Goal: Transaction & Acquisition: Purchase product/service

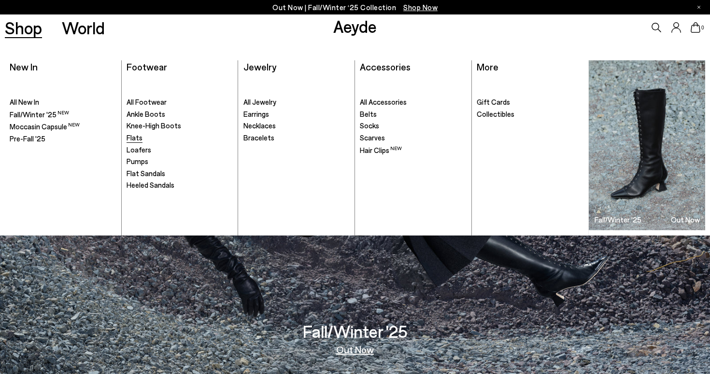
click at [140, 139] on span "Flats" at bounding box center [135, 137] width 16 height 9
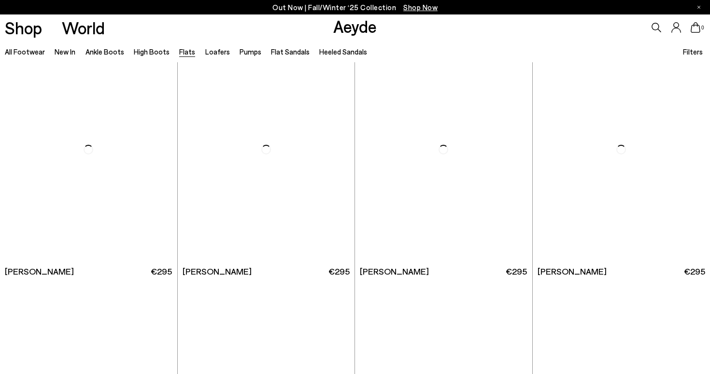
scroll to position [3201, 0]
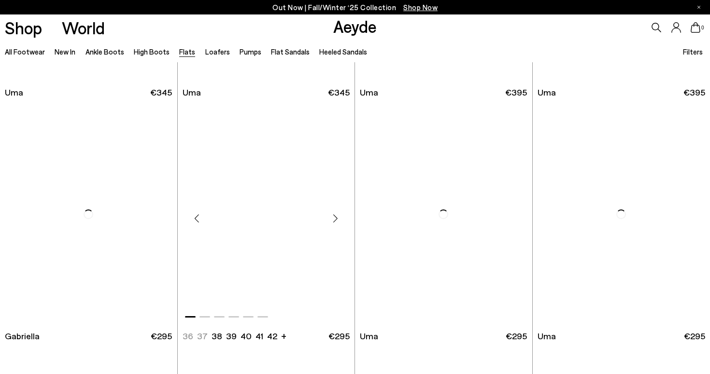
scroll to position [4361, 0]
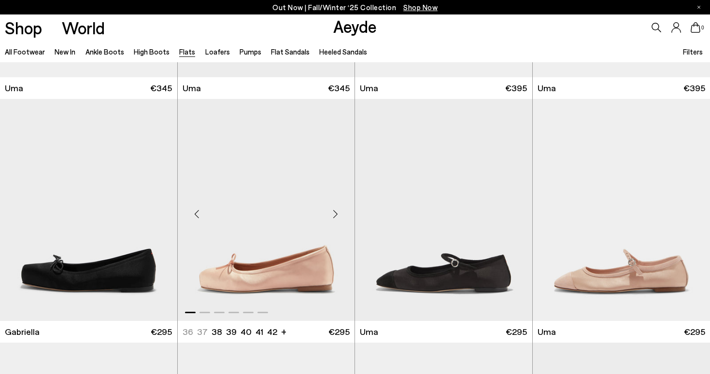
click at [261, 202] on img "1 / 6" at bounding box center [266, 210] width 177 height 223
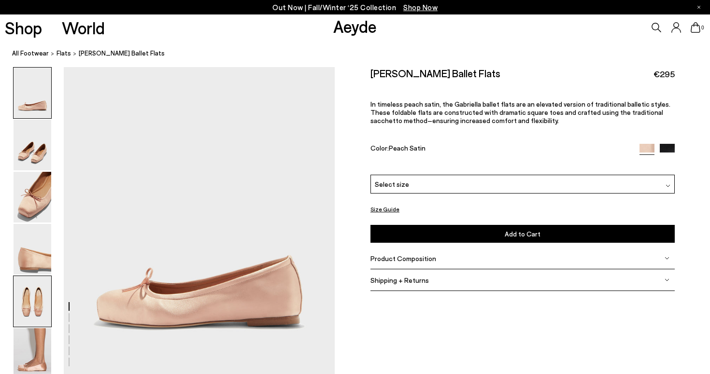
click at [37, 290] on img at bounding box center [33, 301] width 38 height 51
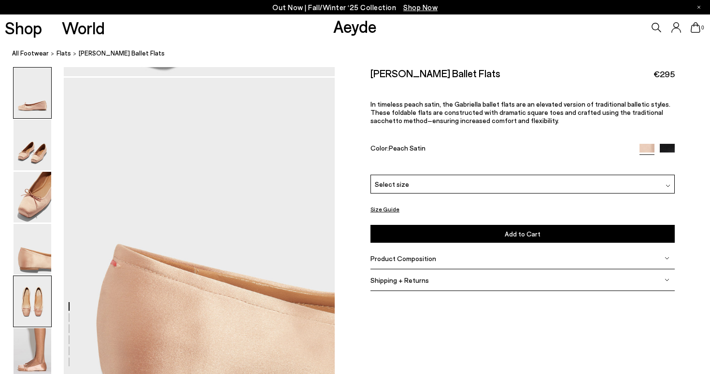
scroll to position [1398, 0]
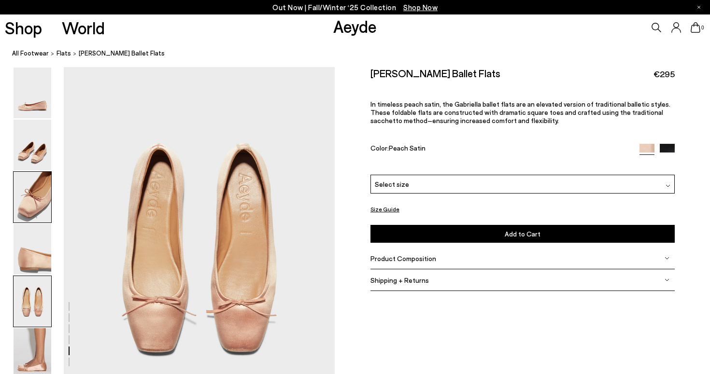
click at [30, 191] on img at bounding box center [33, 197] width 38 height 51
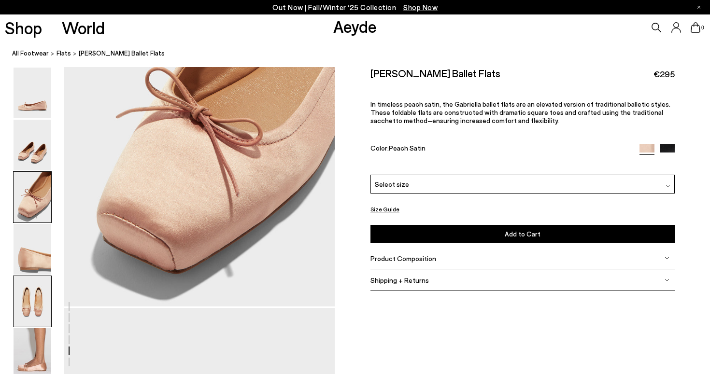
scroll to position [672, 0]
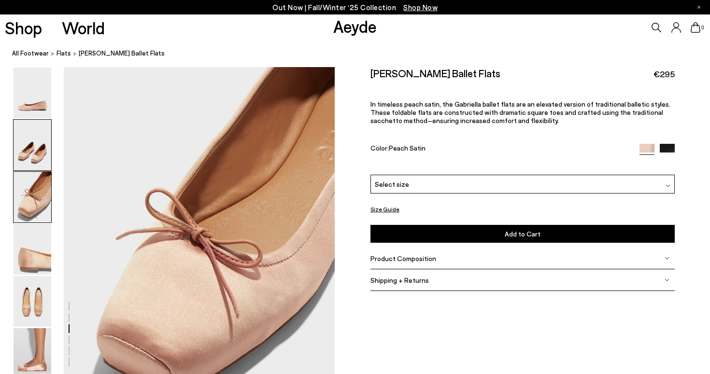
click at [27, 144] on img at bounding box center [33, 145] width 38 height 51
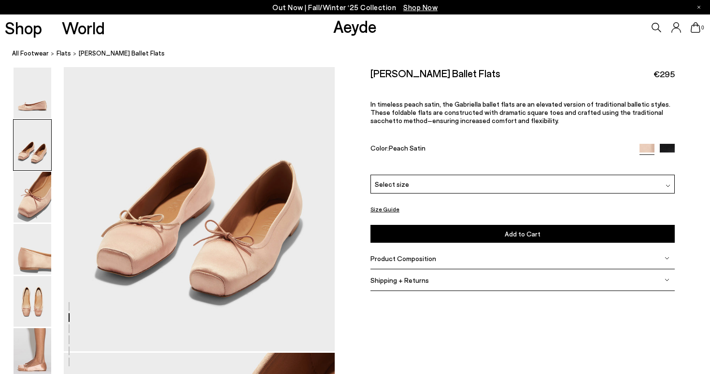
scroll to position [388, 0]
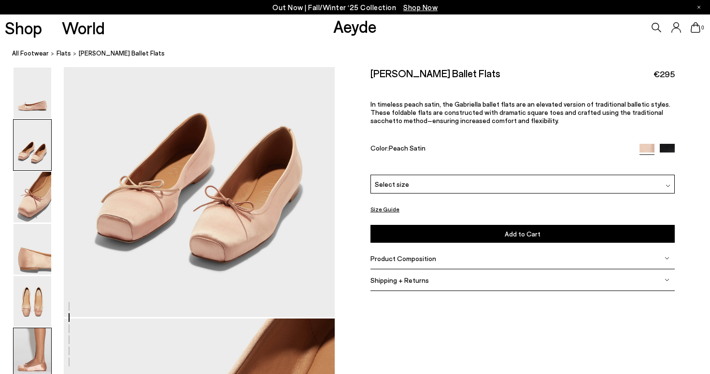
click at [36, 335] on img at bounding box center [33, 353] width 38 height 51
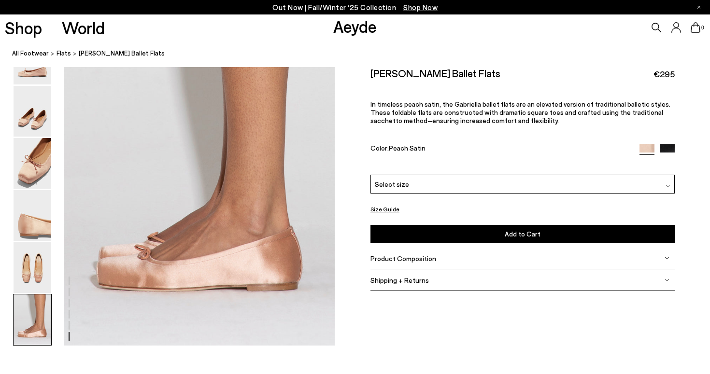
scroll to position [1845, 0]
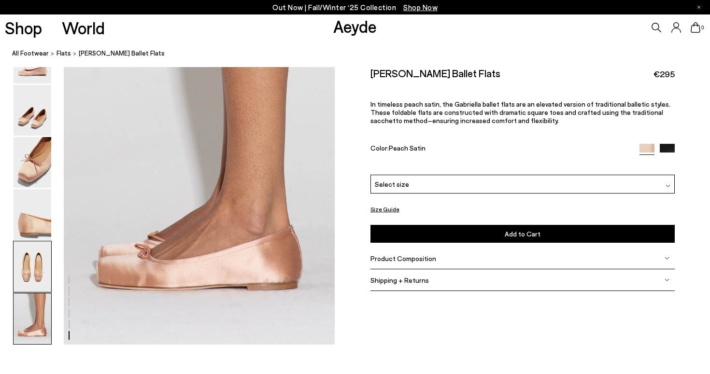
click at [31, 271] on img at bounding box center [33, 267] width 38 height 51
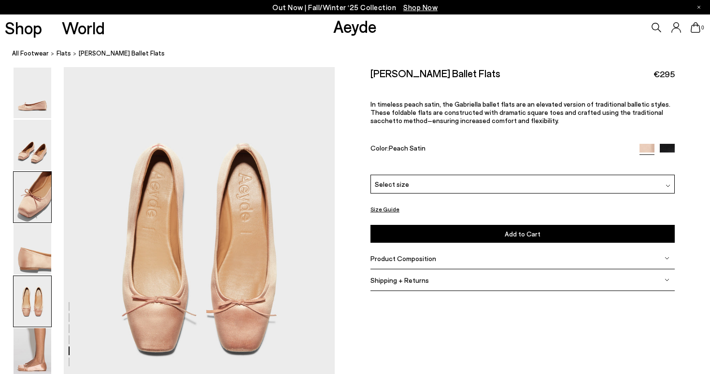
click at [32, 190] on img at bounding box center [33, 197] width 38 height 51
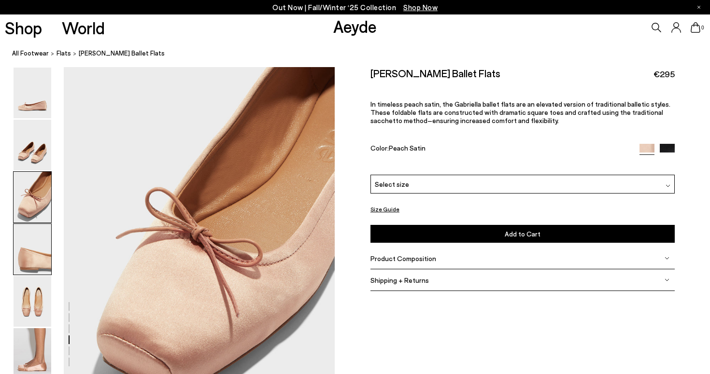
scroll to position [672, 0]
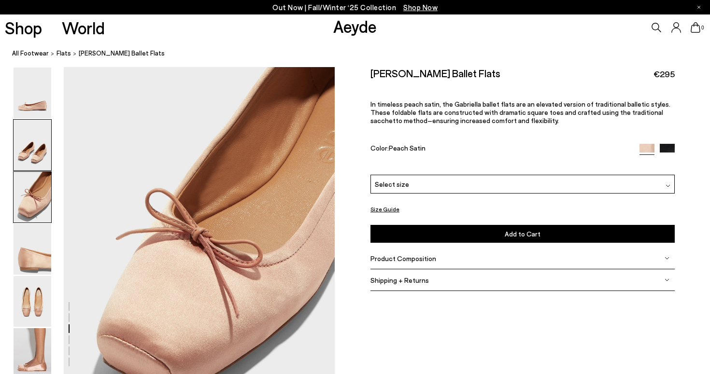
click at [32, 148] on img at bounding box center [33, 145] width 38 height 51
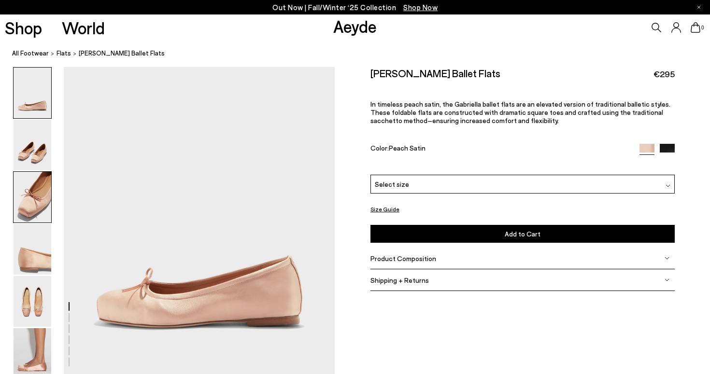
scroll to position [0, 0]
click at [389, 208] on button "Size Guide" at bounding box center [384, 209] width 29 height 12
